Goal: Task Accomplishment & Management: Use online tool/utility

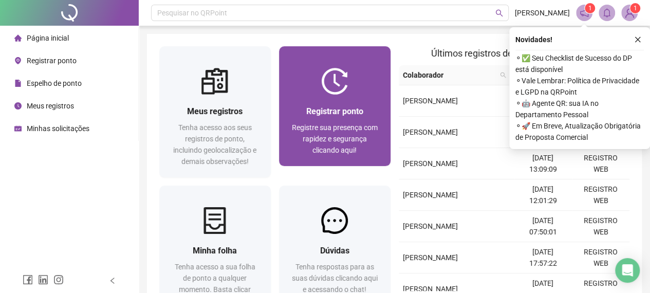
click at [331, 147] on span "Registre sua presença com rapidez e segurança clicando aqui!" at bounding box center [335, 138] width 86 height 31
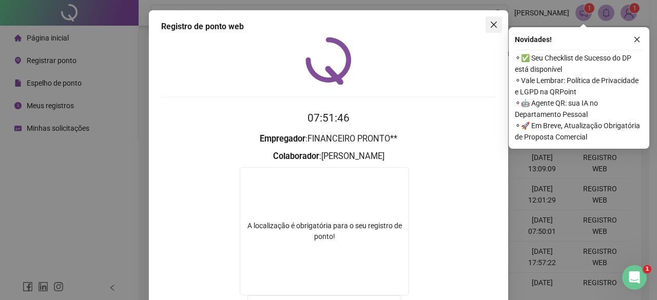
click at [496, 24] on span "Close" at bounding box center [494, 25] width 16 height 8
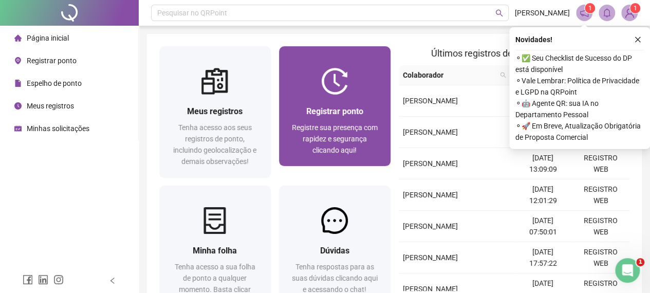
click at [348, 129] on span "Registre sua presença com rapidez e segurança clicando aqui!" at bounding box center [335, 138] width 86 height 31
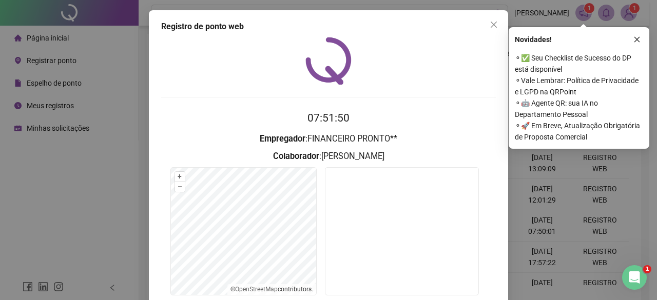
scroll to position [77, 0]
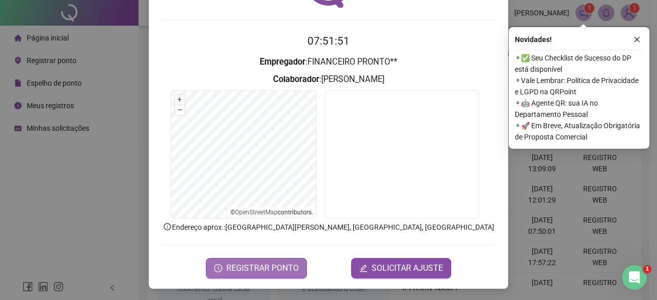
click at [269, 267] on span "REGISTRAR PONTO" at bounding box center [262, 268] width 72 height 12
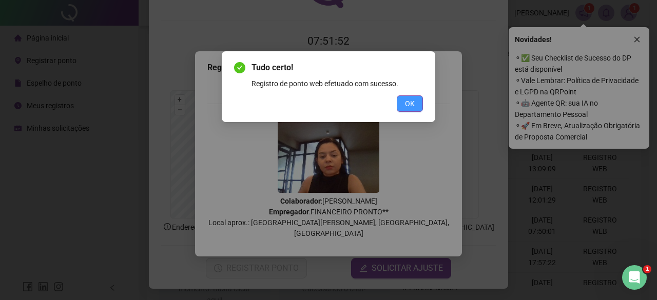
click at [420, 103] on button "OK" at bounding box center [410, 104] width 26 height 16
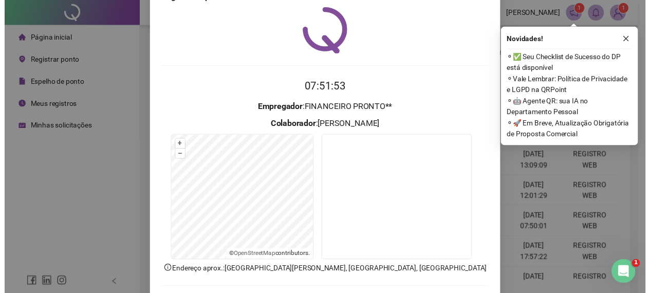
scroll to position [0, 0]
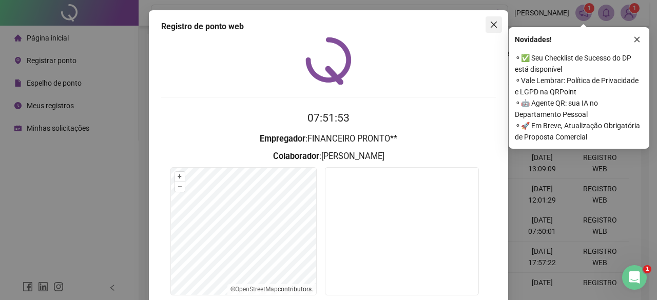
click at [496, 22] on span "Close" at bounding box center [494, 25] width 16 height 8
